Goal: Task Accomplishment & Management: Use online tool/utility

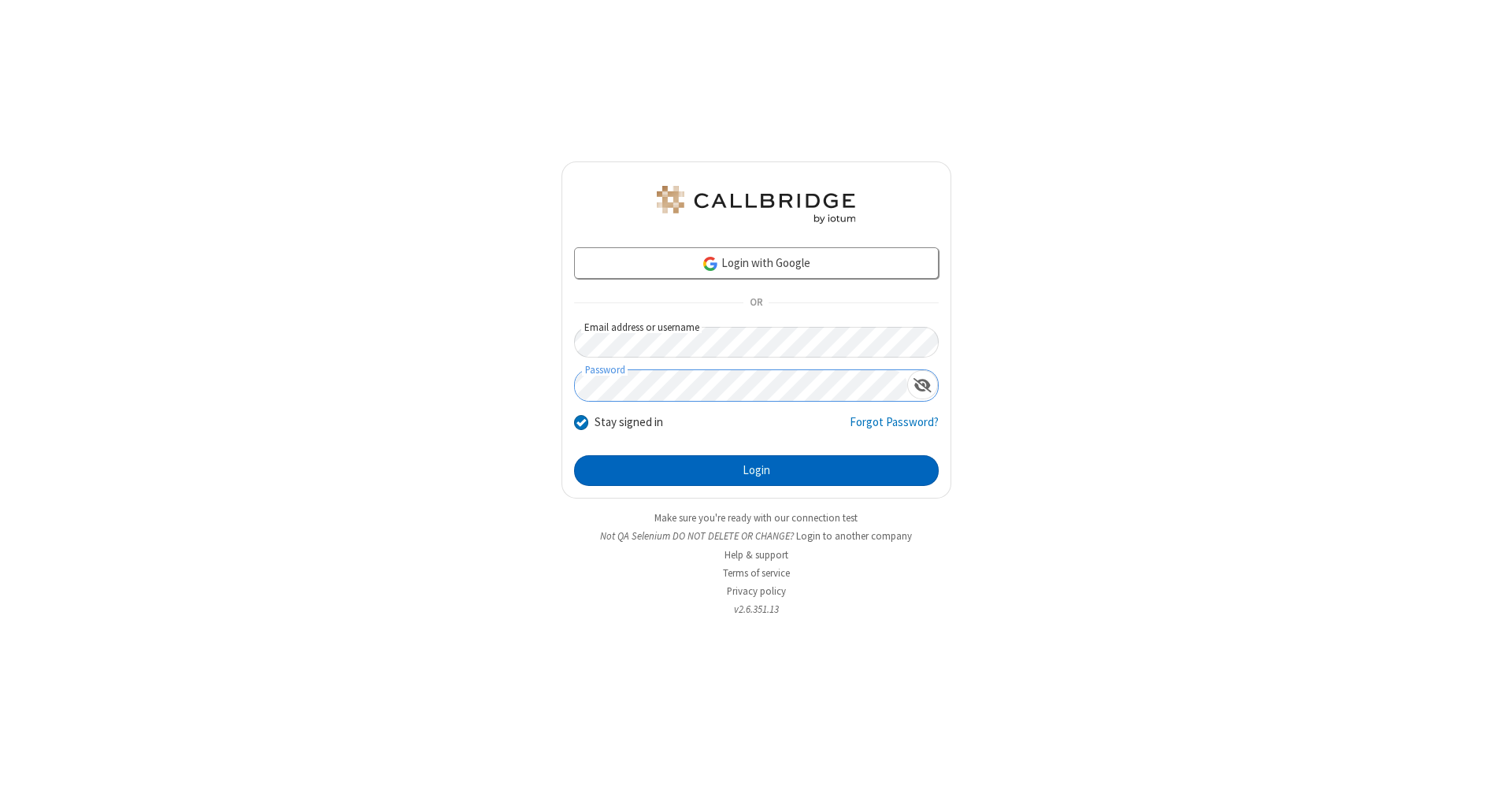
click at [756, 471] on button "Login" at bounding box center [756, 471] width 364 height 32
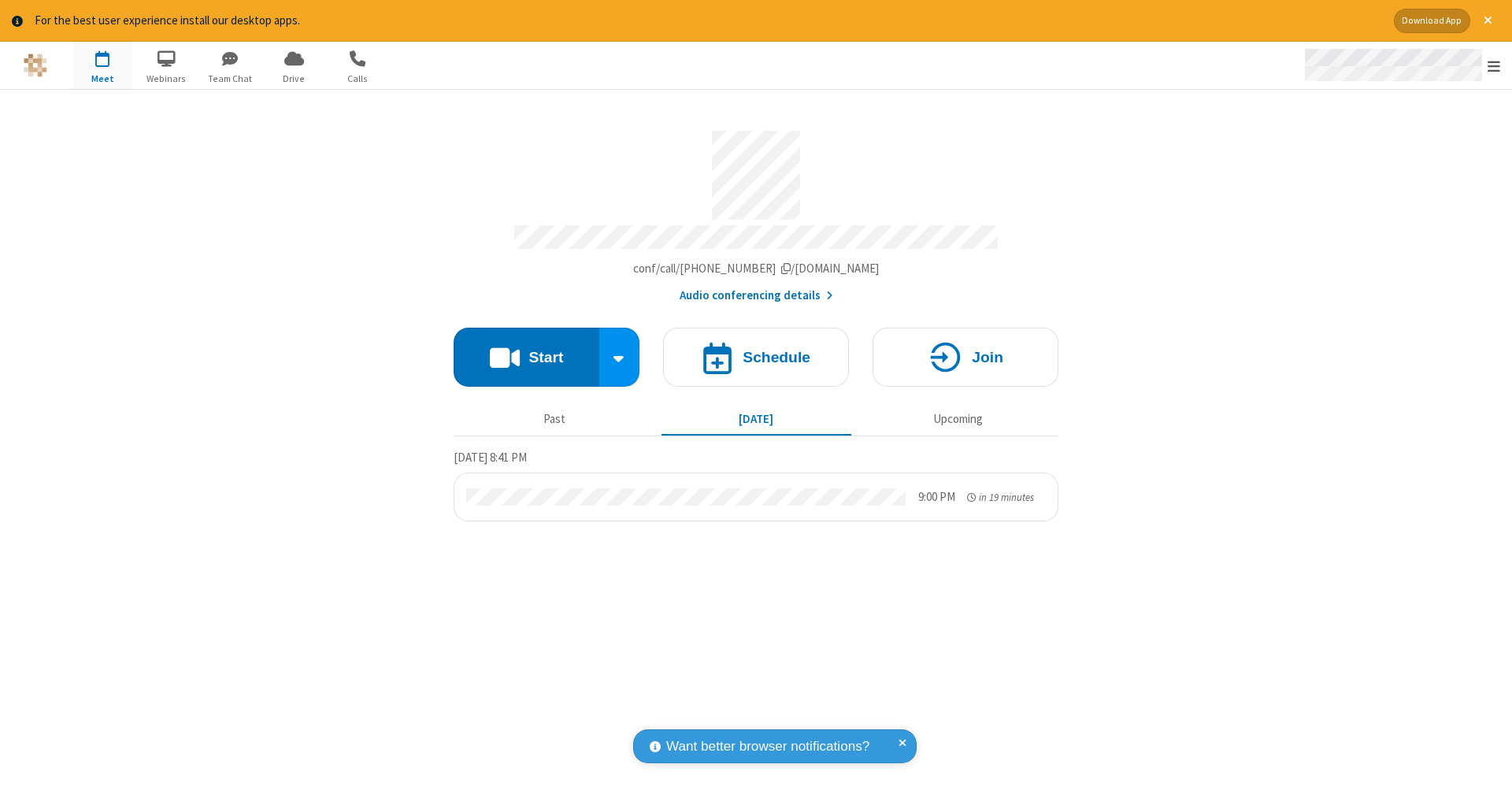
click at [1494, 66] on span "Open menu" at bounding box center [1494, 65] width 13 height 16
click at [294, 78] on span "Drive" at bounding box center [294, 78] width 59 height 14
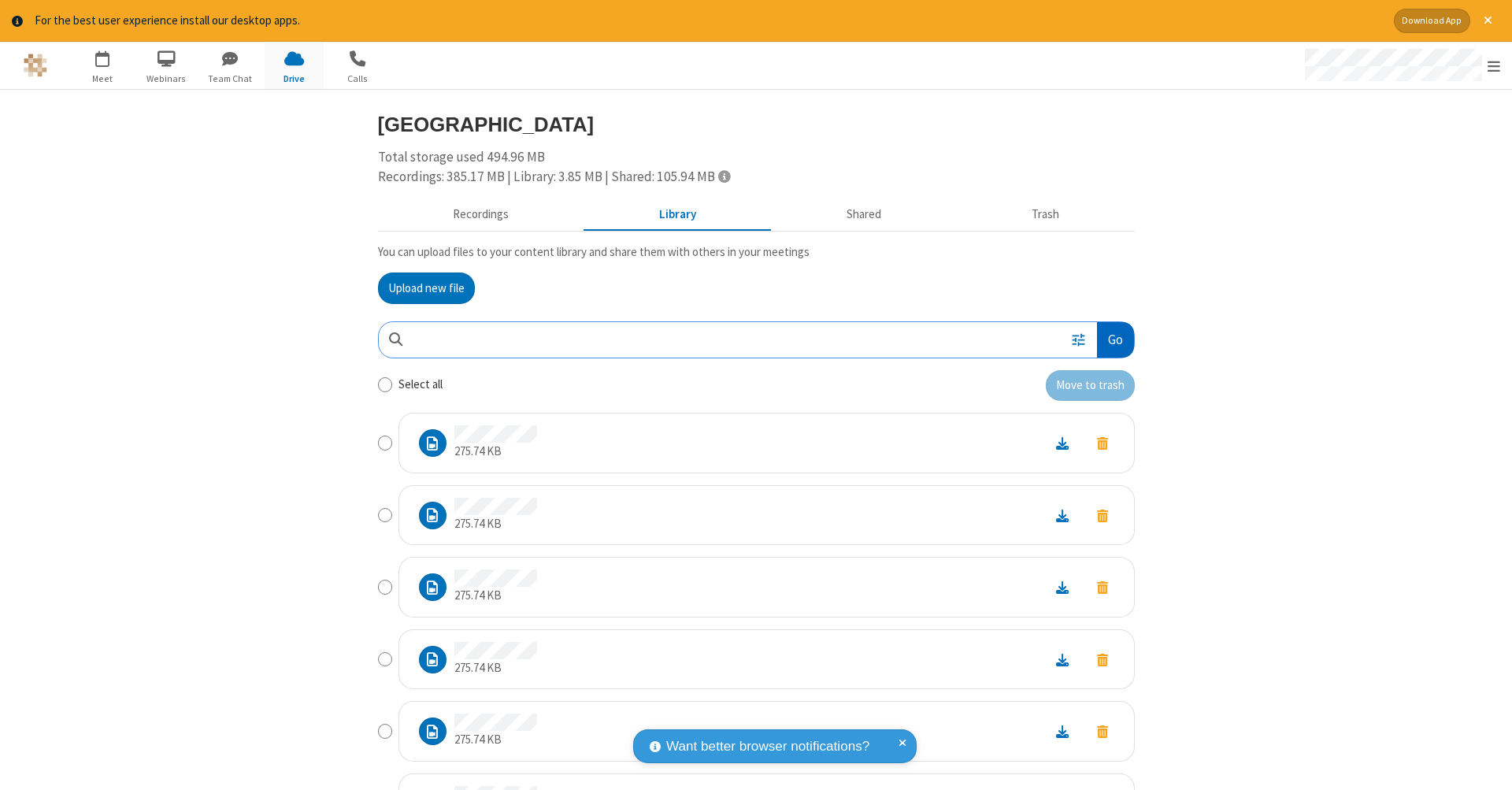
click at [1109, 337] on button "Go" at bounding box center [1115, 340] width 36 height 35
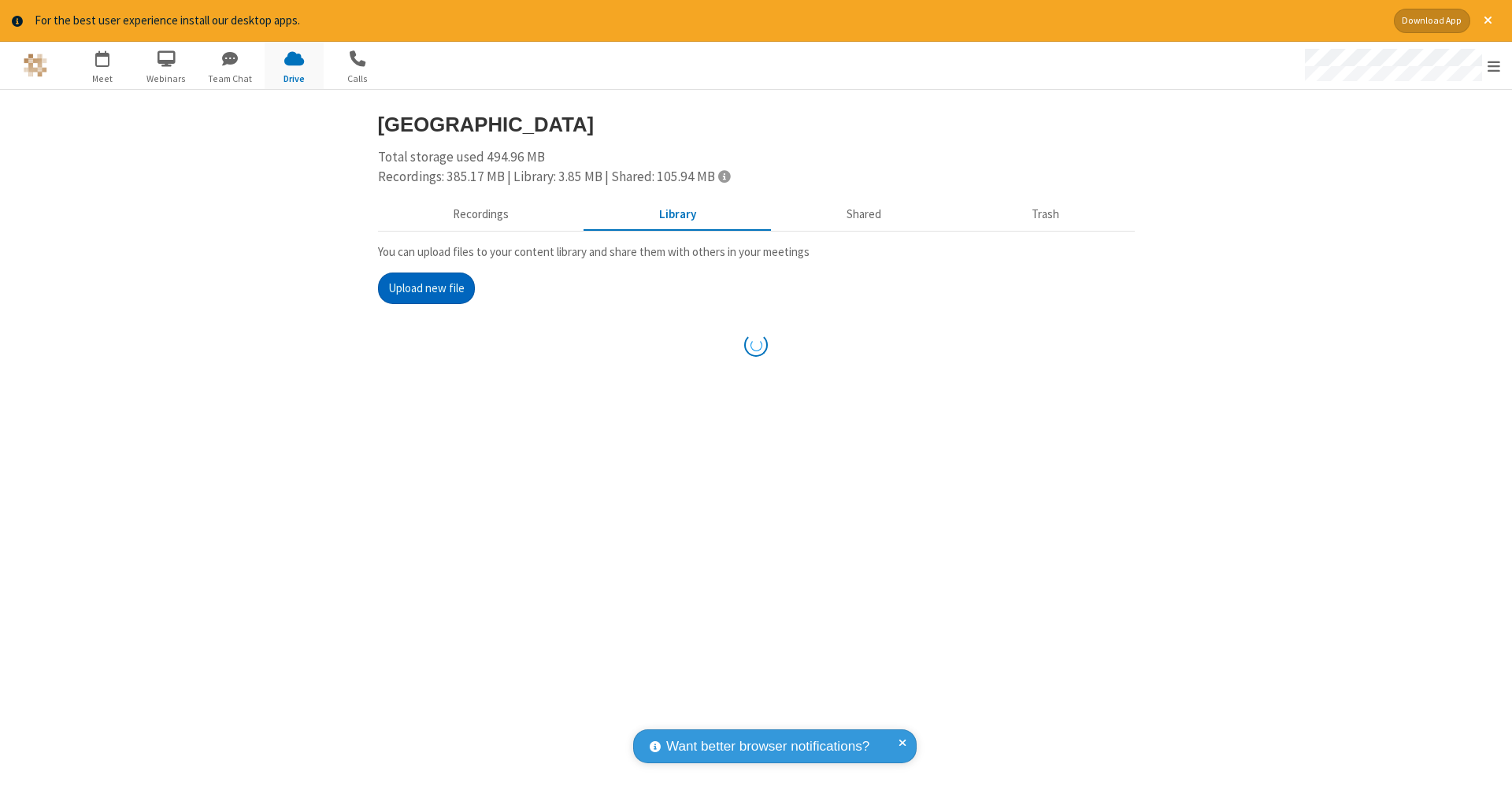
click at [420, 286] on button "Upload new file" at bounding box center [426, 289] width 97 height 32
